Goal: Task Accomplishment & Management: Manage account settings

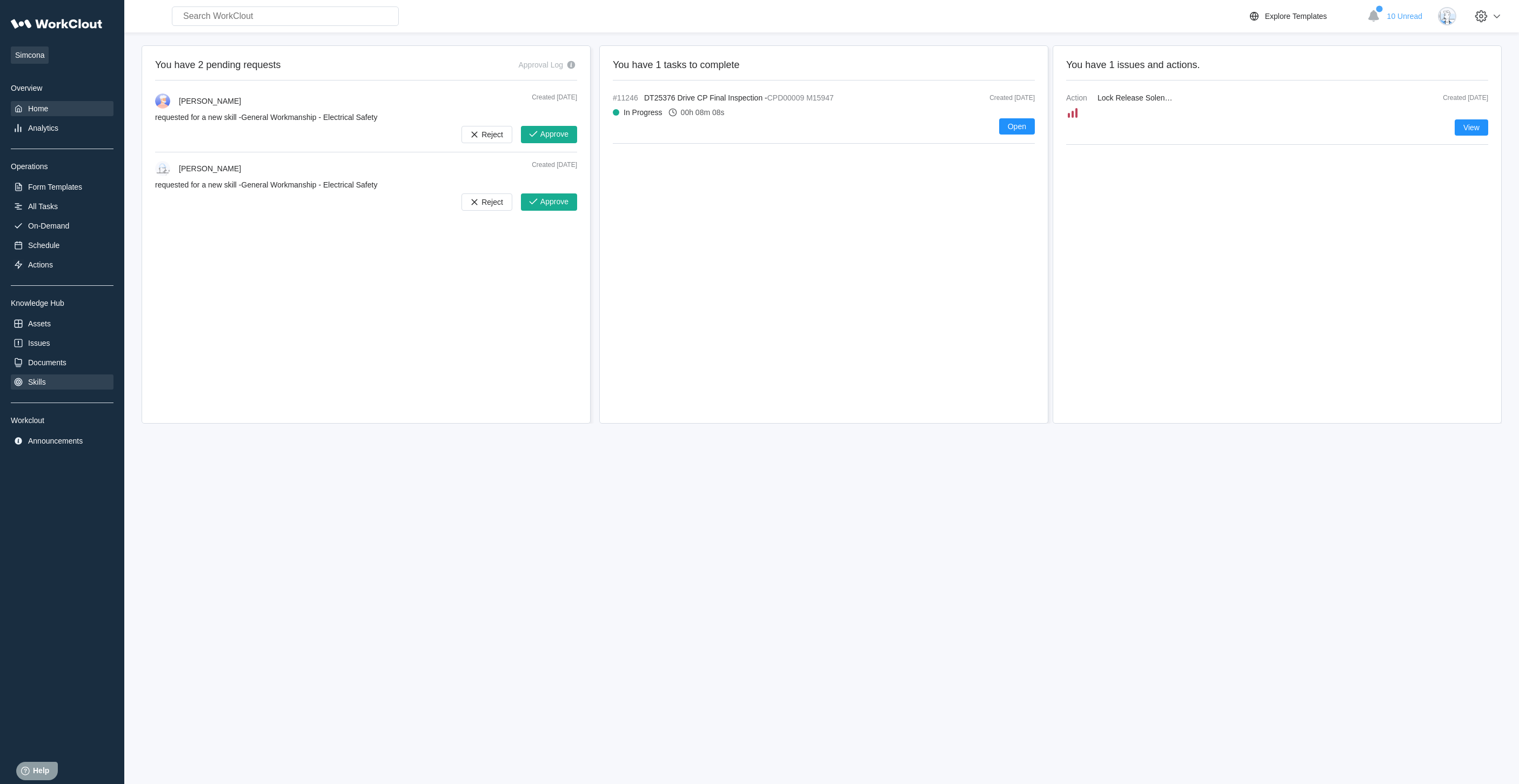
click at [56, 384] on div "Skills" at bounding box center [62, 382] width 102 height 15
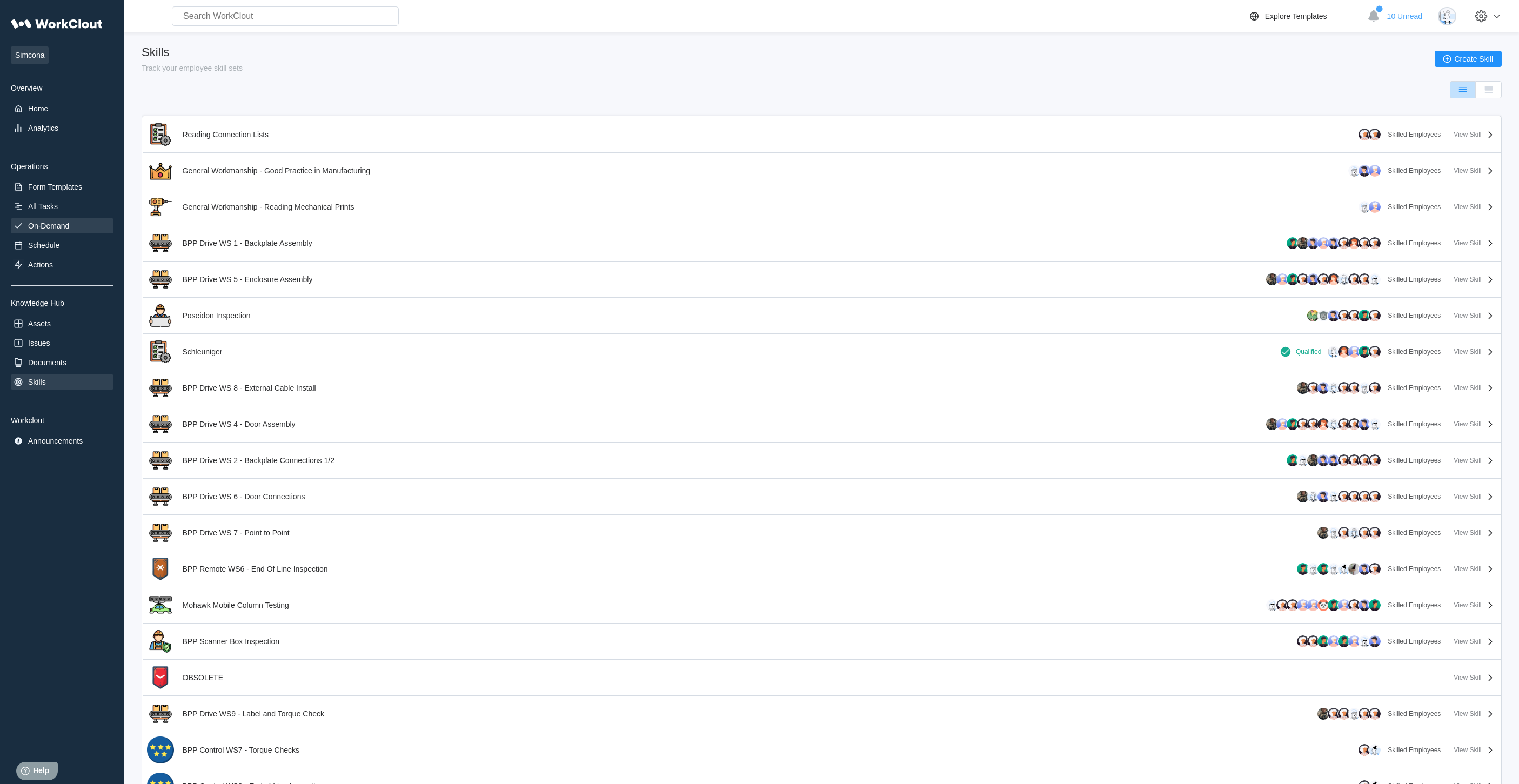
click at [54, 222] on div "On-Demand" at bounding box center [49, 225] width 41 height 8
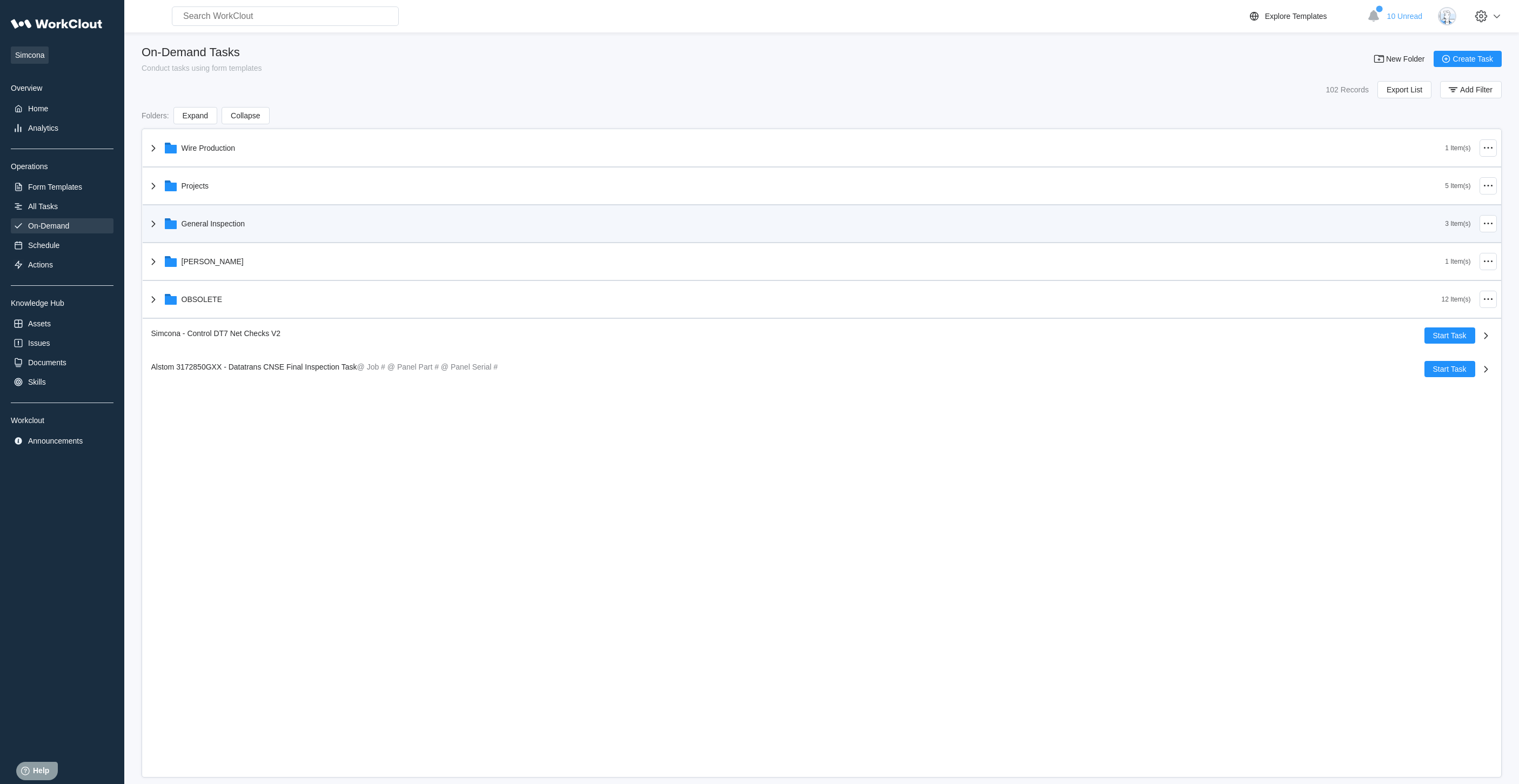
click at [239, 242] on div "General Inspection 3 Item(s)" at bounding box center [822, 224] width 1359 height 38
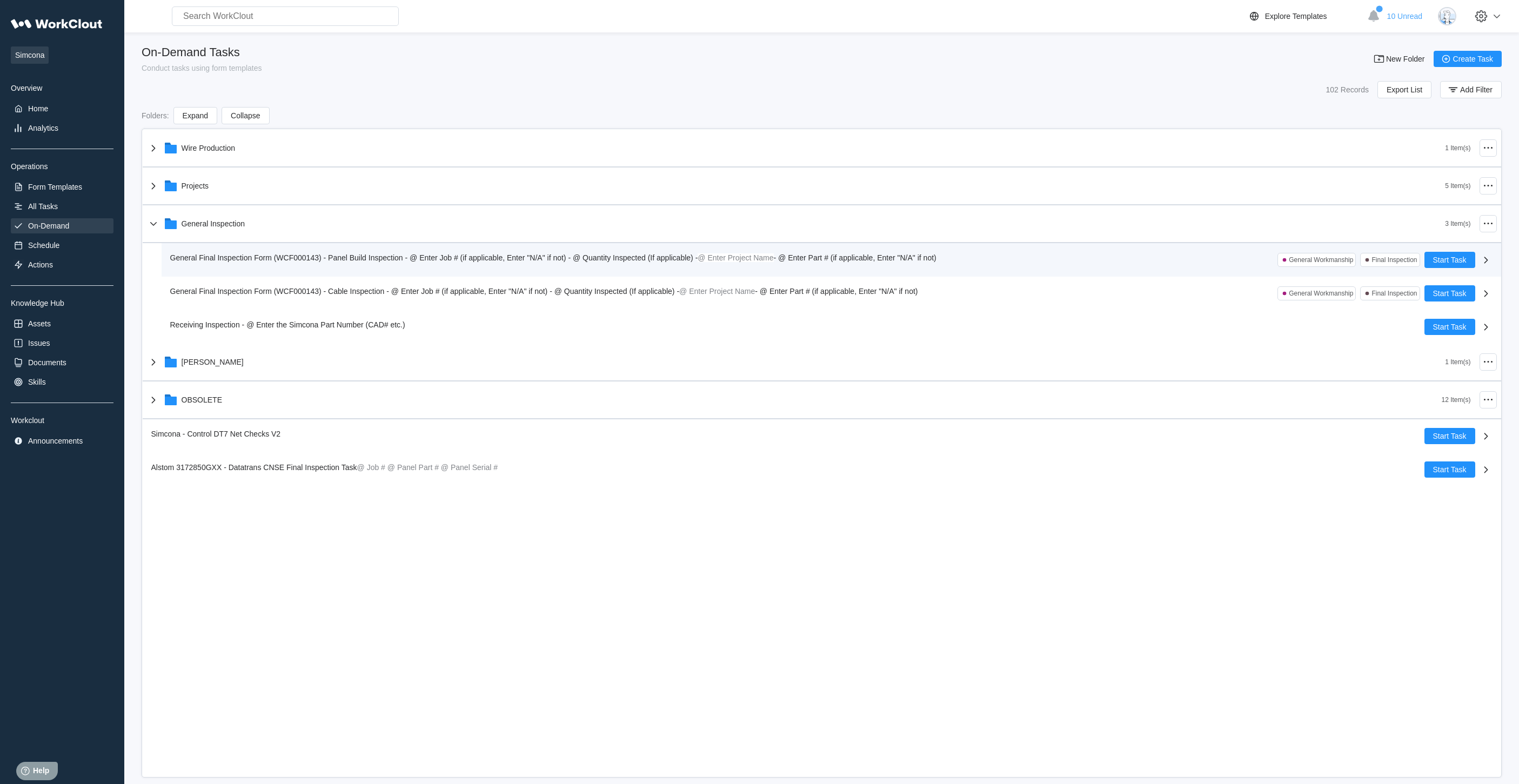
click at [363, 271] on div "General Final Inspection Form (WCF000143) - Panel Build Inspection - @ Enter Jo…" at bounding box center [831, 260] width 1340 height 34
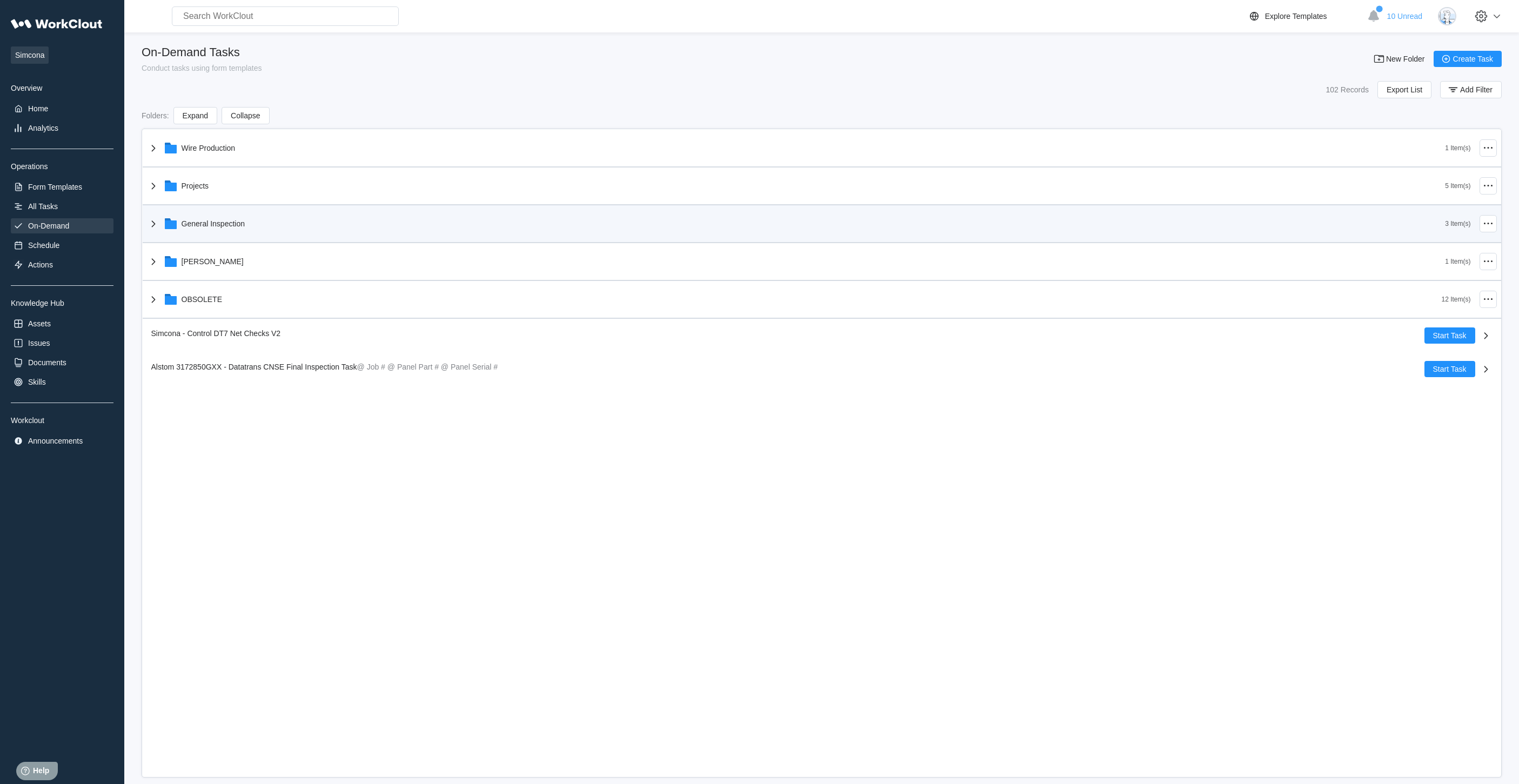
click at [230, 230] on div "General Inspection" at bounding box center [797, 224] width 1299 height 28
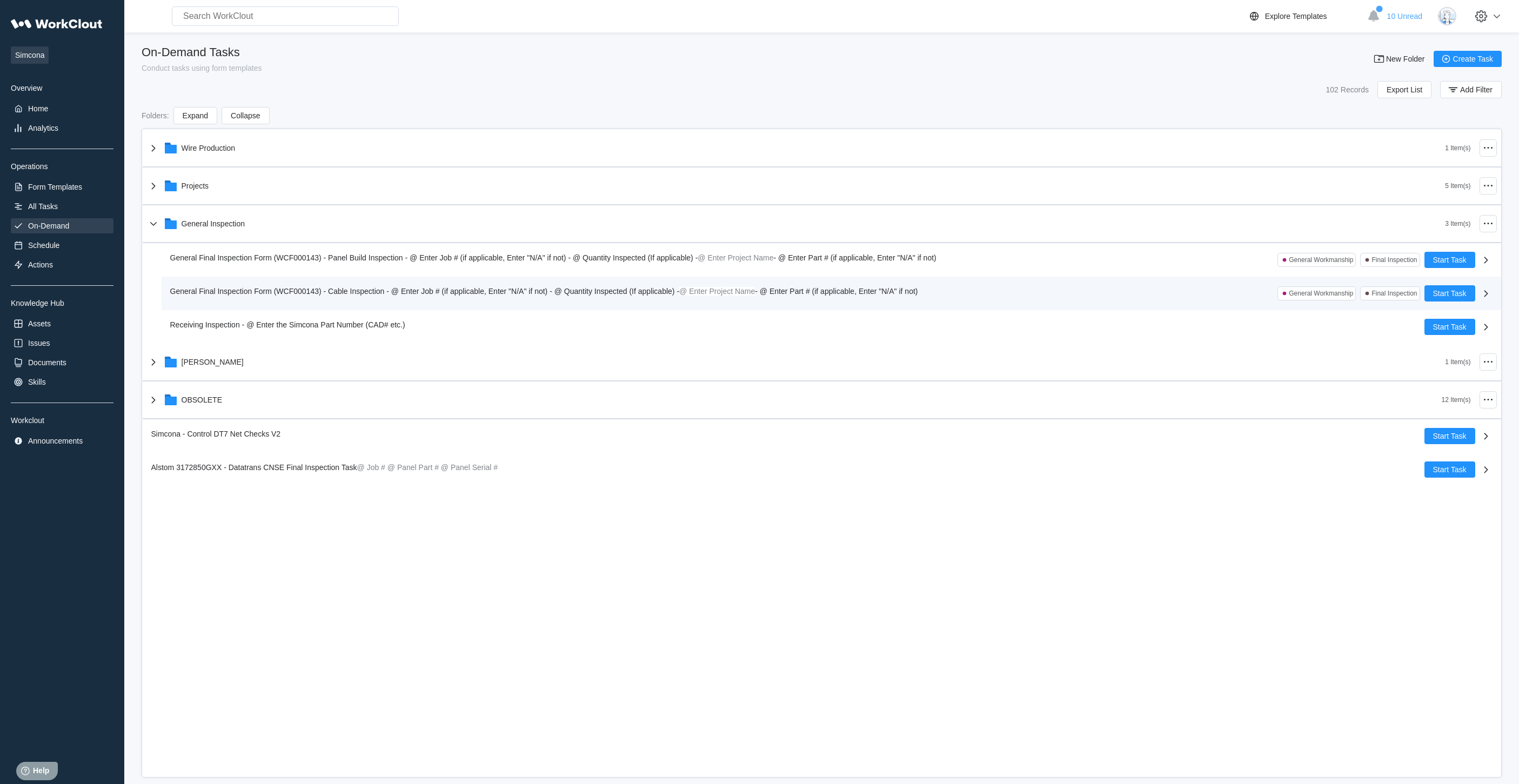
click at [305, 298] on div "General Final Inspection Form (WCF000143) - Cable Inspection - @ Enter Job # (i…" at bounding box center [797, 293] width 1254 height 16
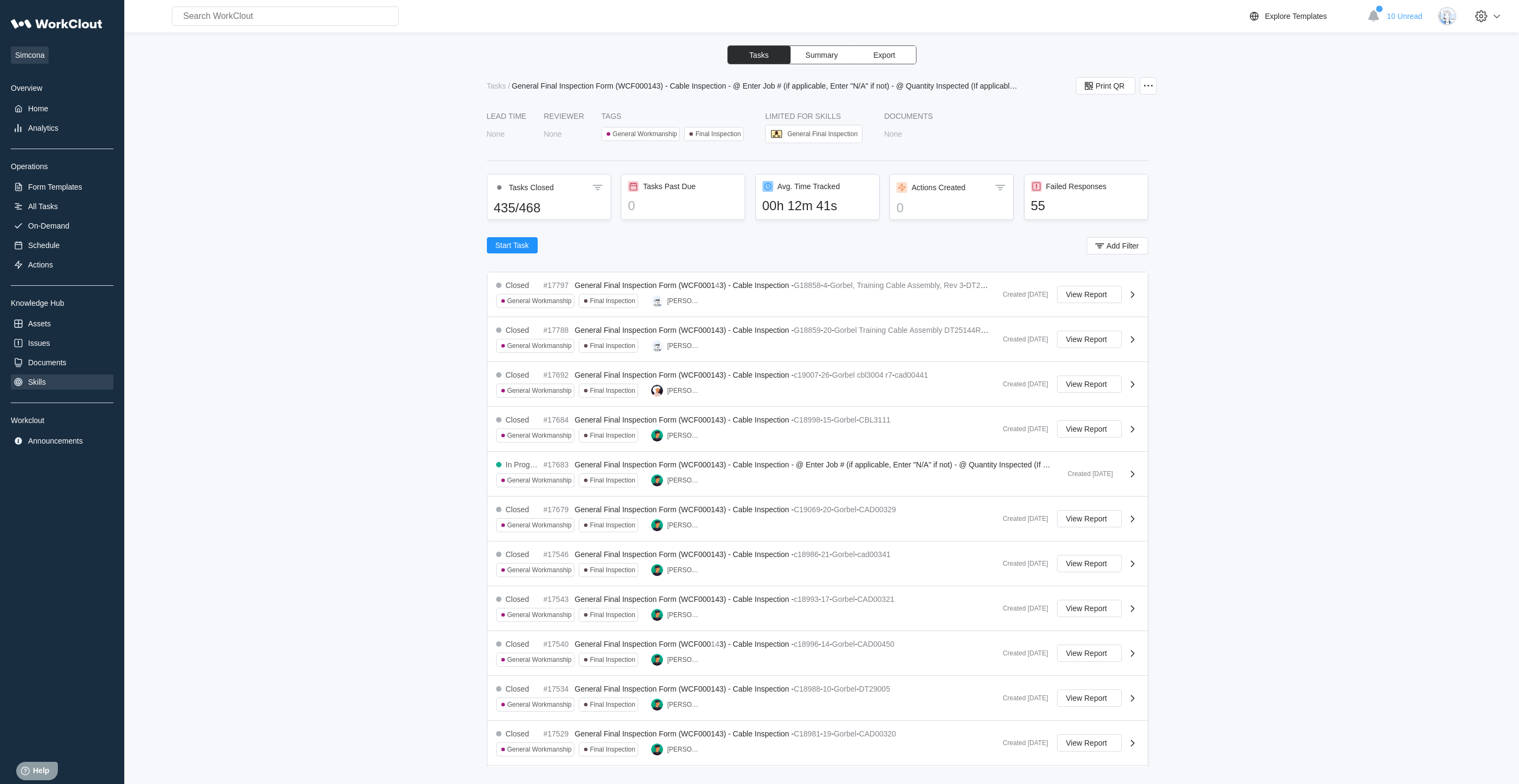
click at [47, 381] on div "Skills" at bounding box center [62, 382] width 102 height 15
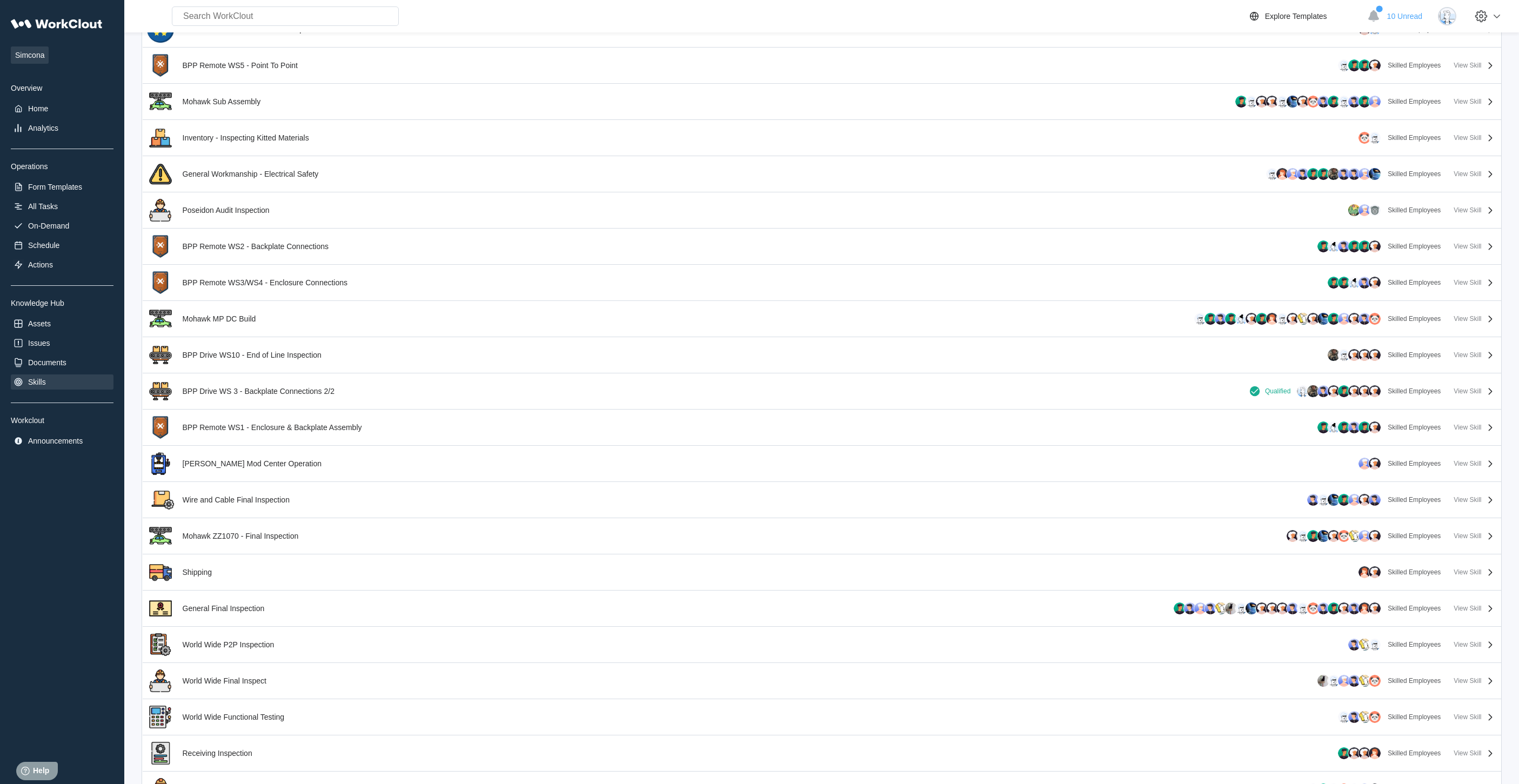
scroll to position [810, 0]
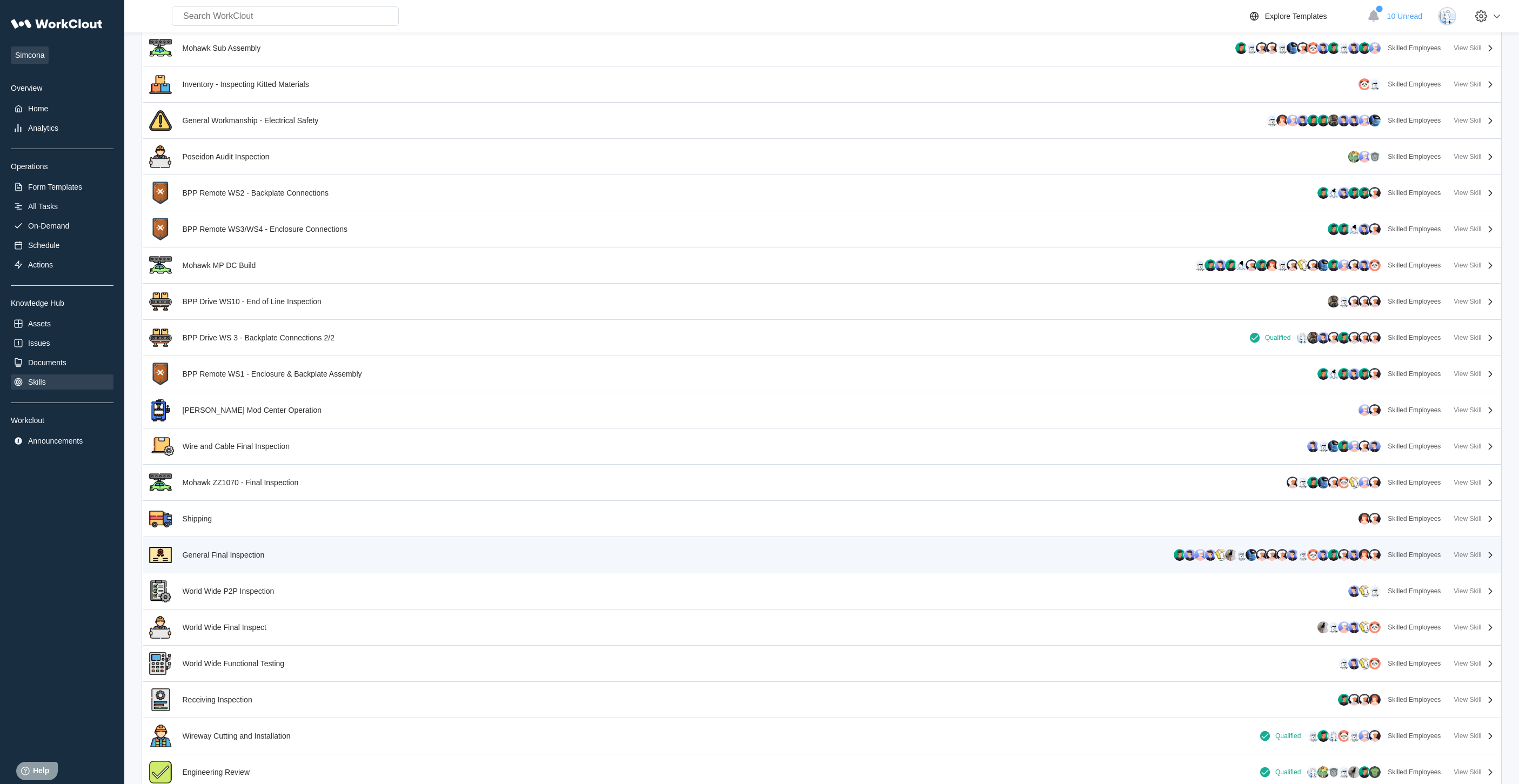
click at [289, 556] on div "General Final Inspection Skilled Employees View Skill" at bounding box center [822, 554] width 1350 height 27
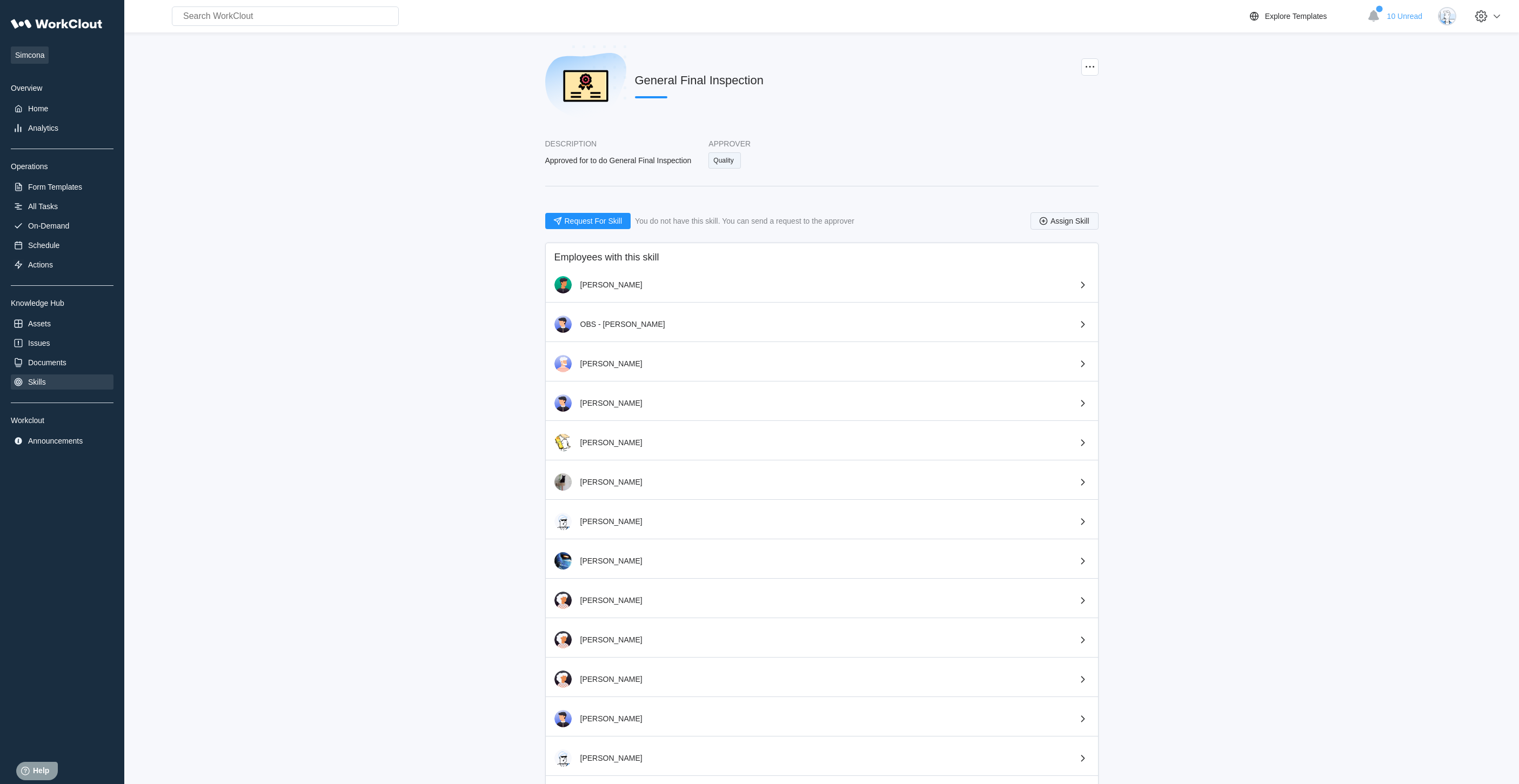
click at [1054, 219] on span "Assign Skill" at bounding box center [1070, 221] width 38 height 8
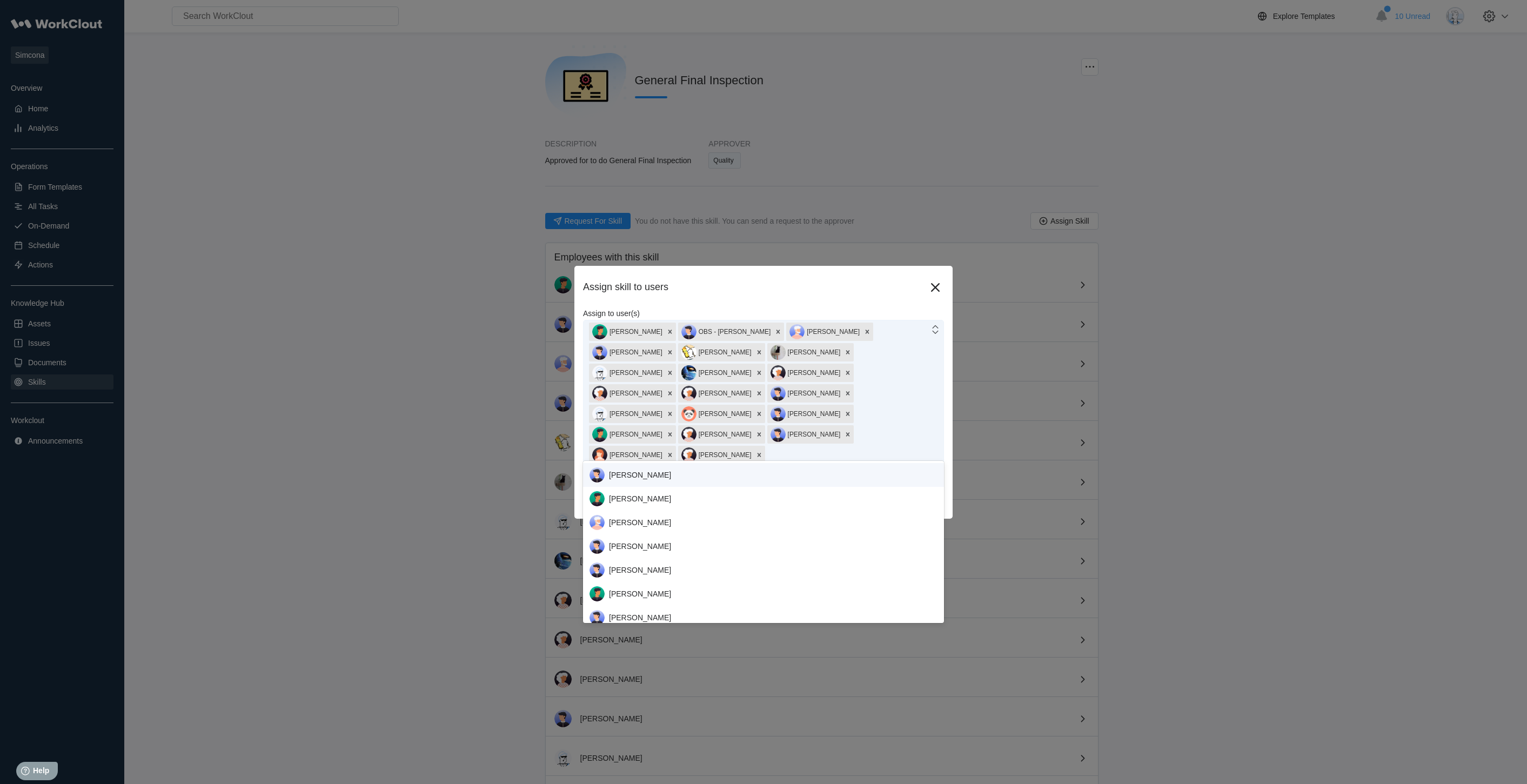
click at [755, 453] on div "[PERSON_NAME] OBS - [PERSON_NAME] [PERSON_NAME] [PERSON_NAME] [PERSON_NAME] [PE…" at bounding box center [756, 394] width 346 height 146
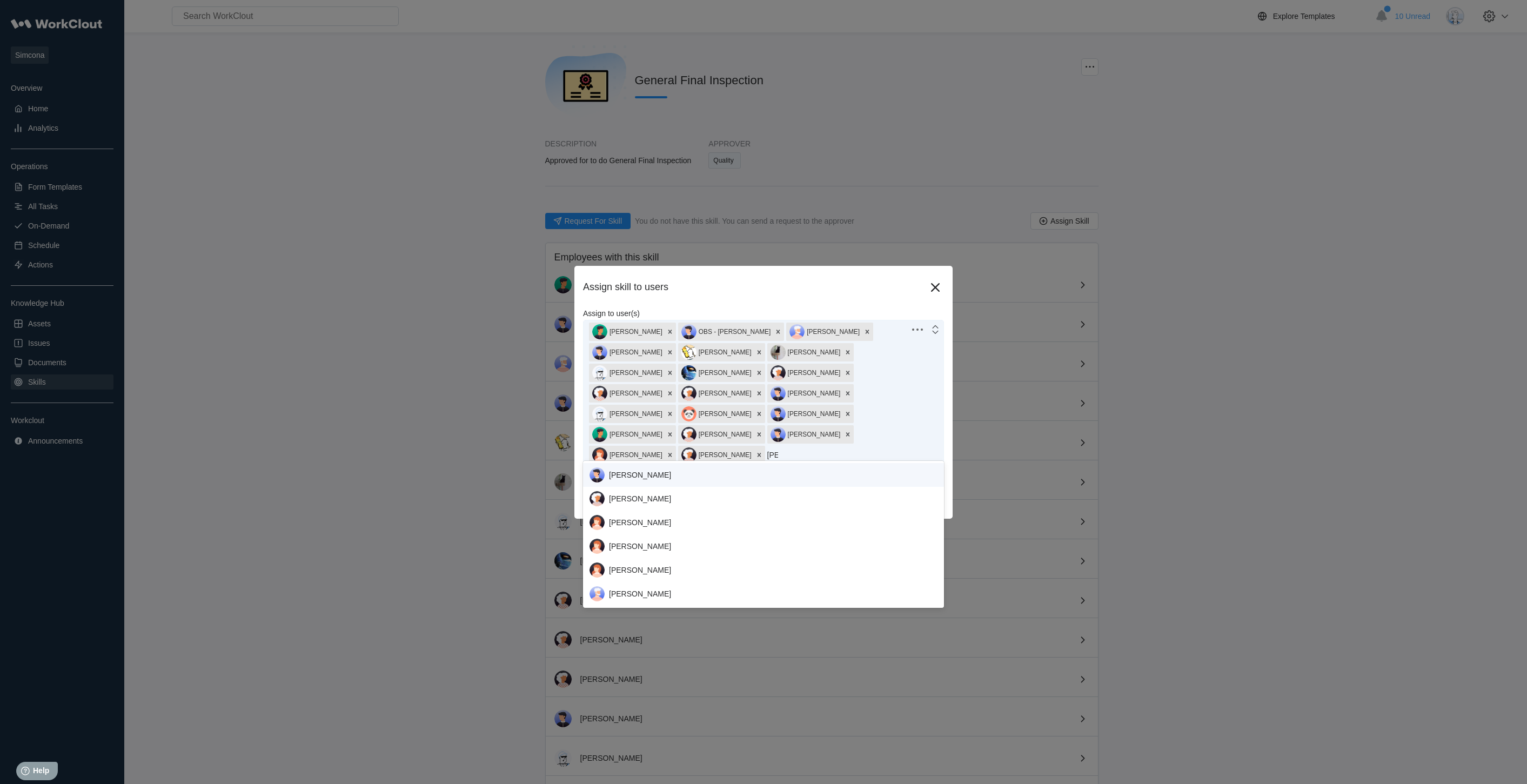
type input "[PERSON_NAME]"
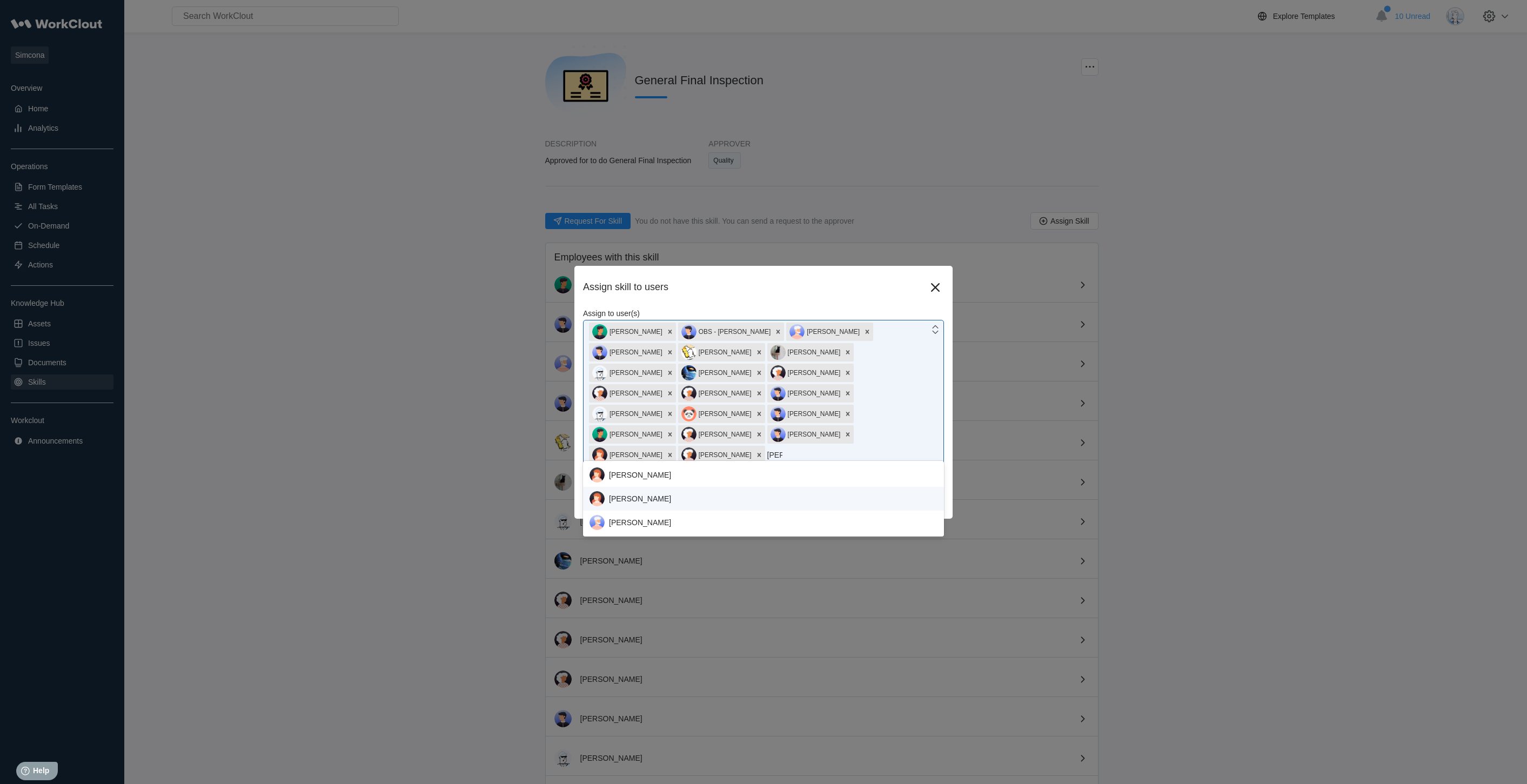
click at [647, 494] on div "[PERSON_NAME]" at bounding box center [764, 499] width 348 height 15
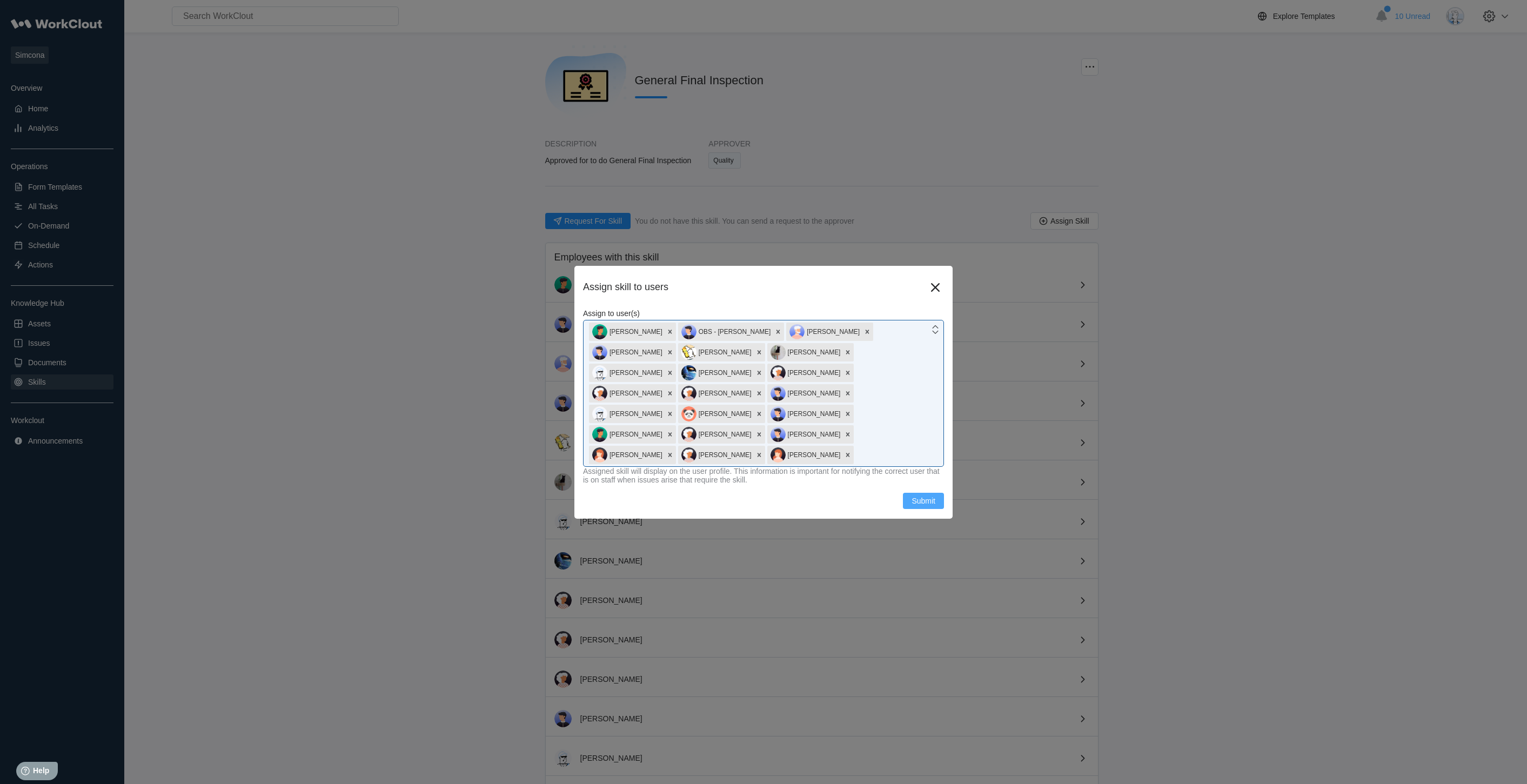
click at [926, 497] on span "Submit" at bounding box center [923, 501] width 23 height 8
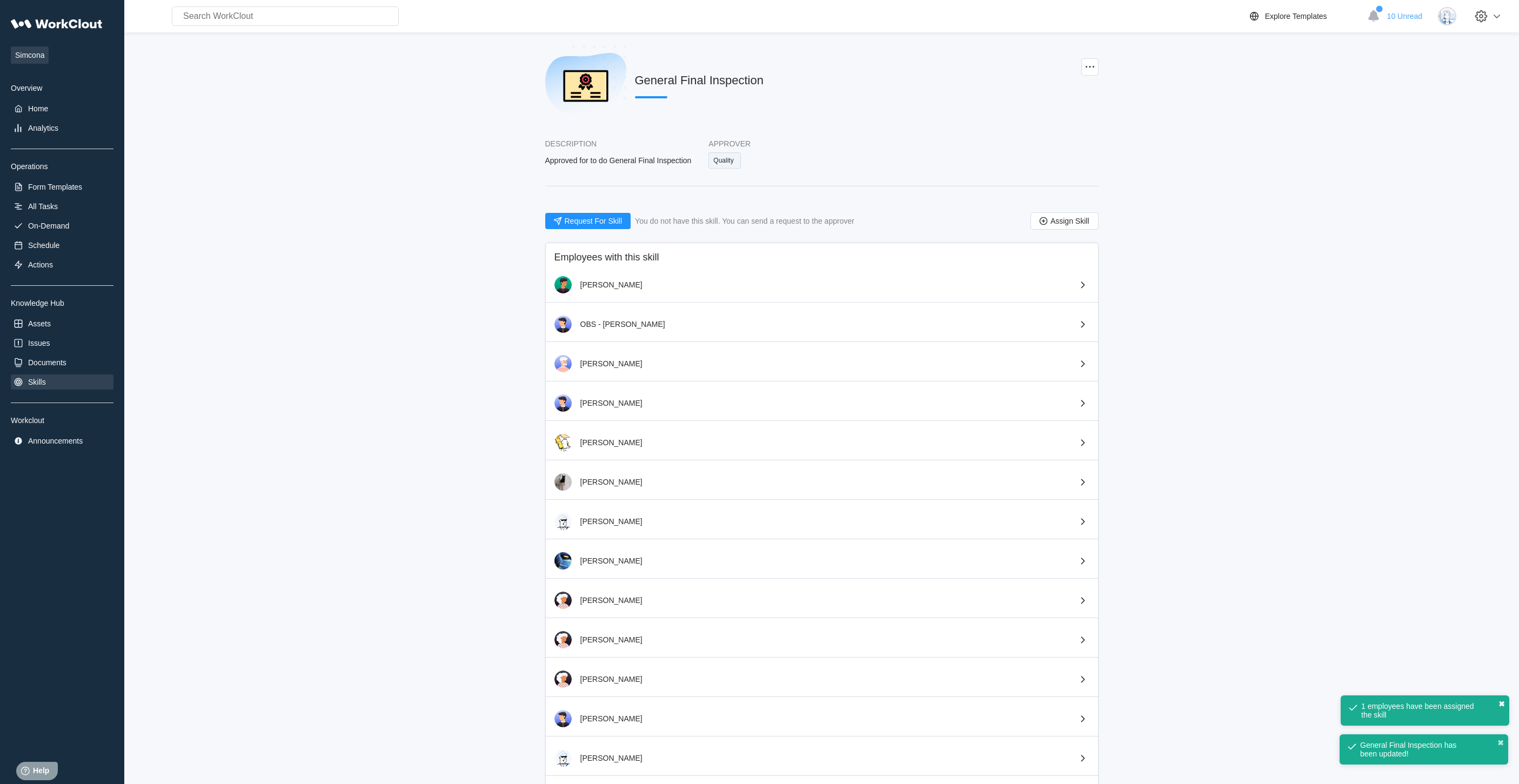
click at [1503, 703] on button "✖" at bounding box center [1502, 703] width 7 height 8
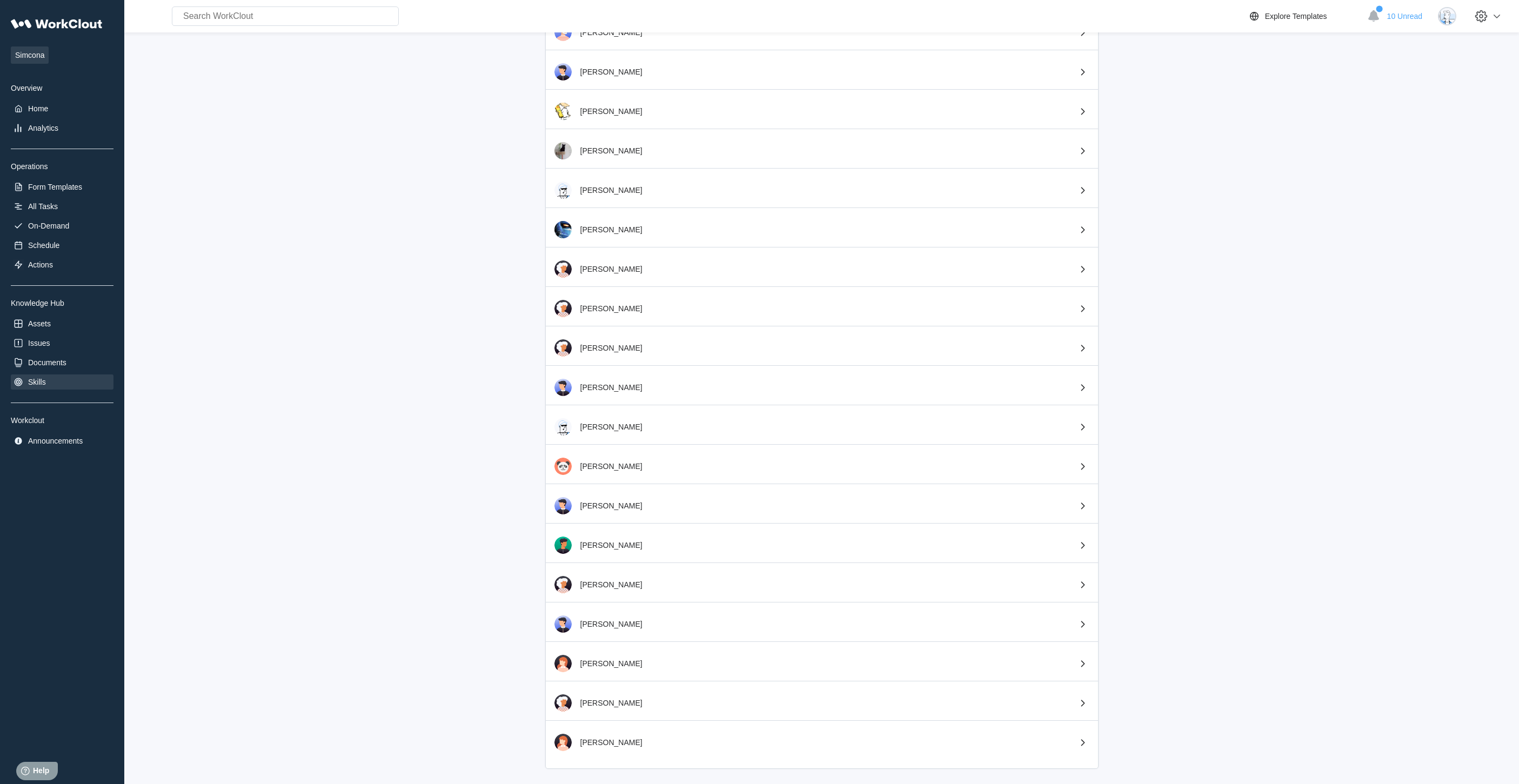
scroll to position [333, 0]
click at [42, 183] on div "Form Templates" at bounding box center [55, 187] width 54 height 8
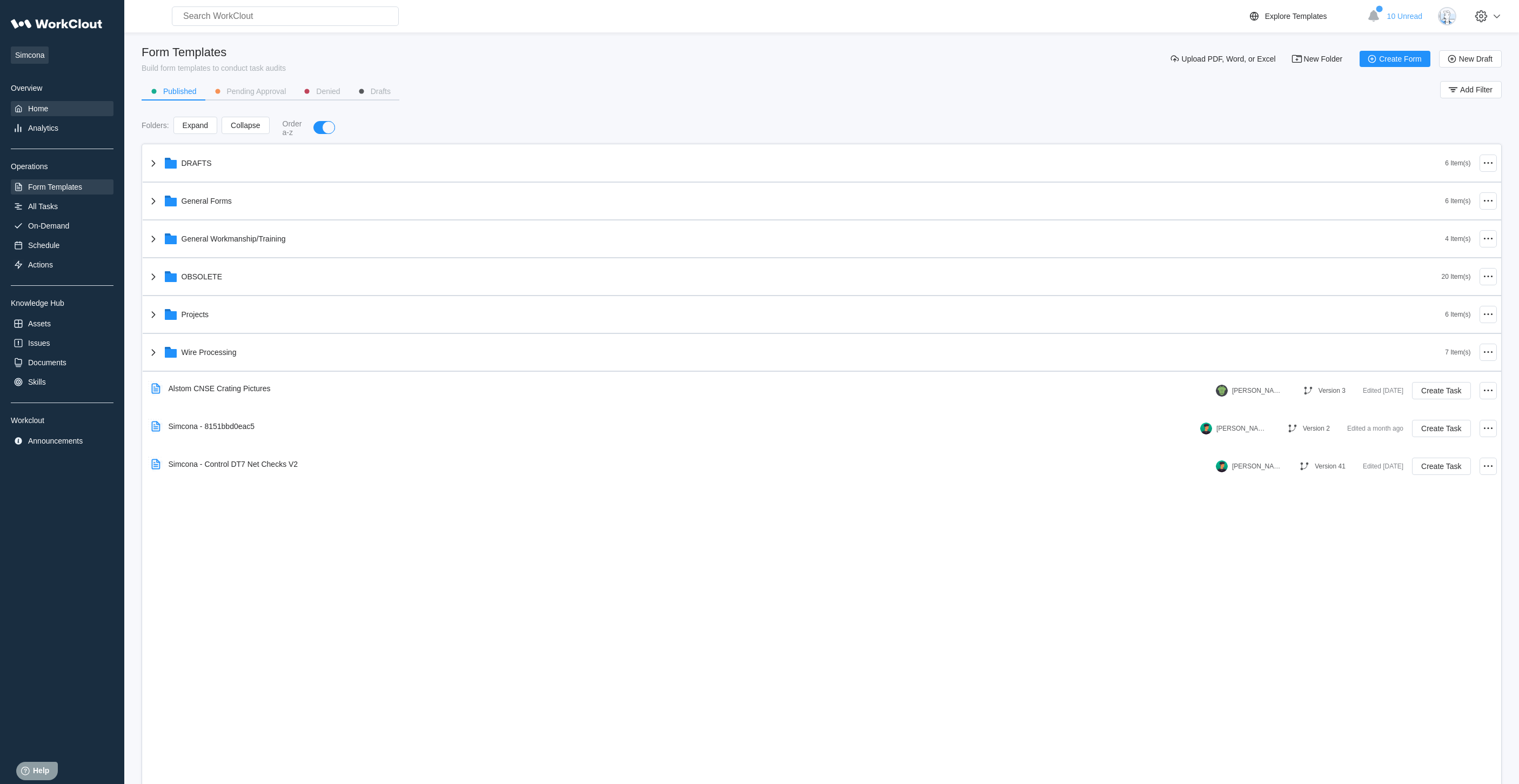
click at [32, 108] on div "Home" at bounding box center [38, 108] width 20 height 8
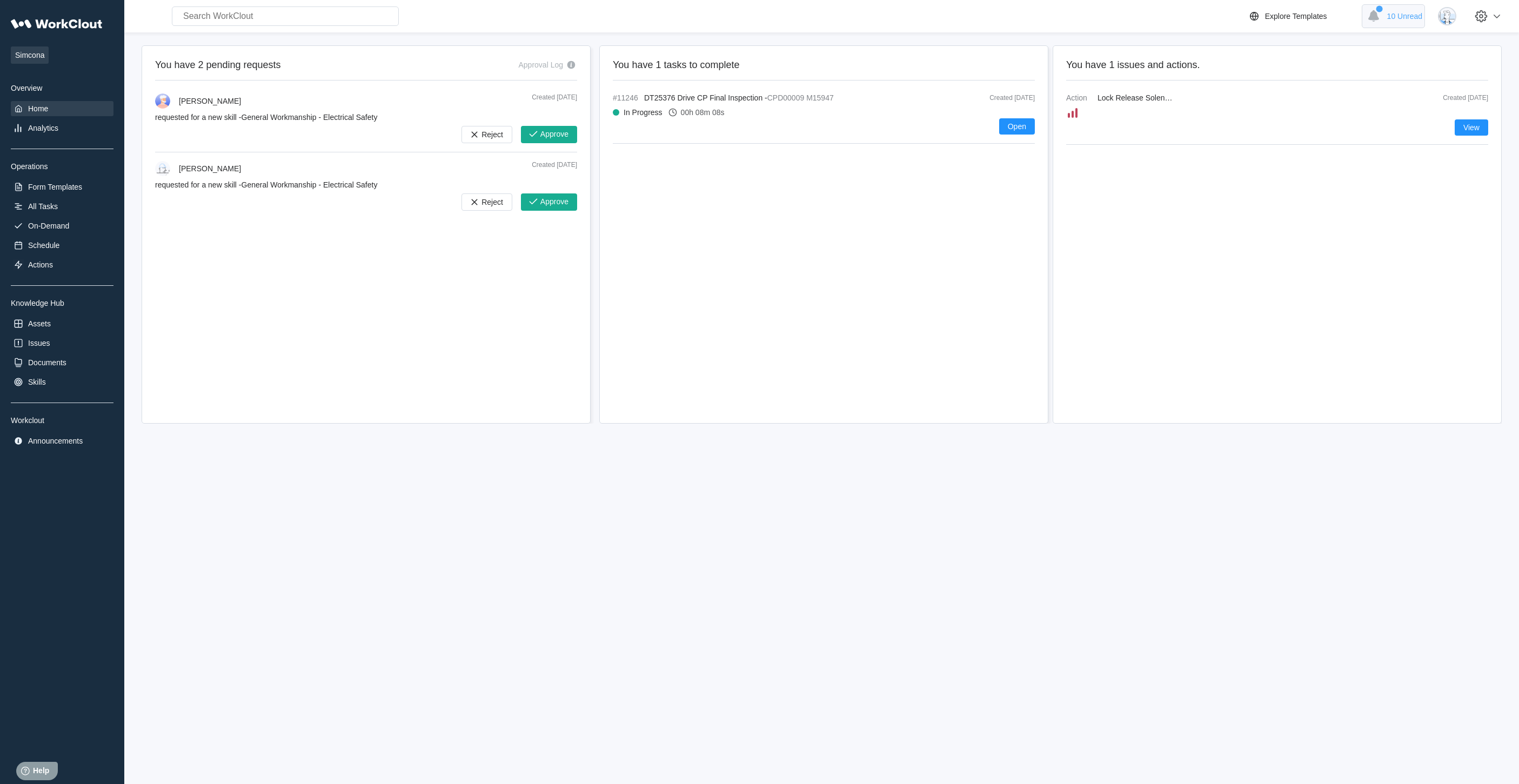
click at [1392, 23] on div "10 Unread" at bounding box center [1393, 16] width 63 height 23
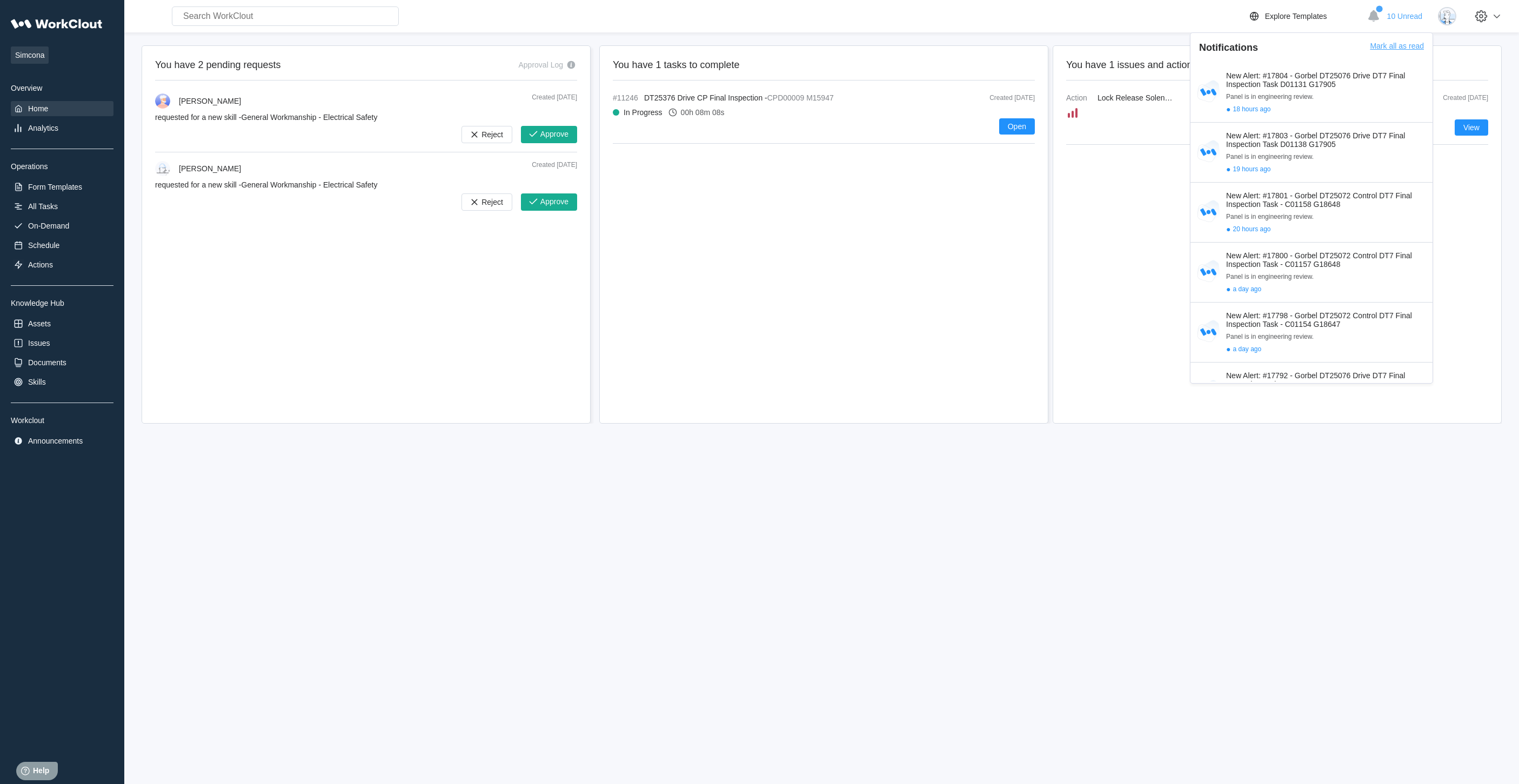
click at [1396, 51] on div "Mark all as read" at bounding box center [1397, 52] width 54 height 21
